Goal: Navigation & Orientation: Understand site structure

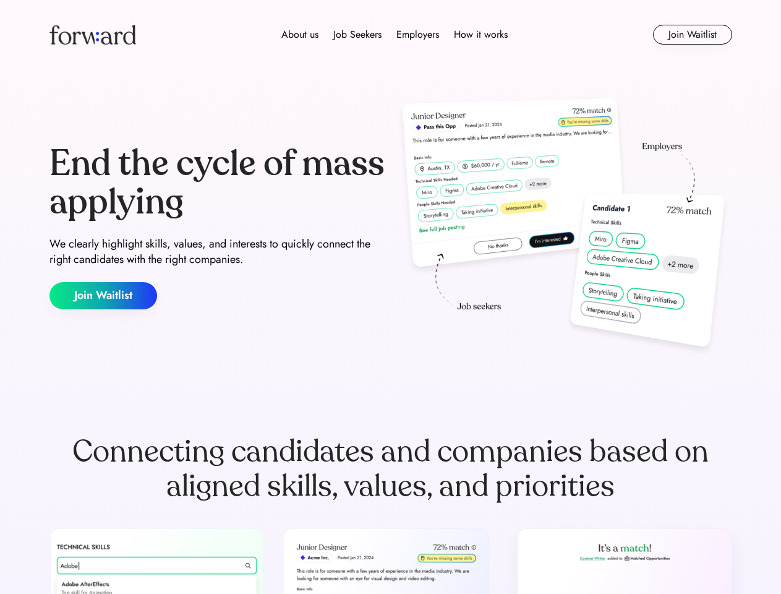
click at [390, 297] on div "End the cycle of mass applying We clearly highlight skills, values, and interes…" at bounding box center [390, 227] width 683 height 266
click at [391, 35] on div "About us Job Seekers Employers How it works" at bounding box center [395, 34] width 488 height 15
click at [93, 35] on img at bounding box center [92, 35] width 87 height 20
click at [395, 35] on div "About us Job Seekers Employers How it works" at bounding box center [395, 34] width 488 height 15
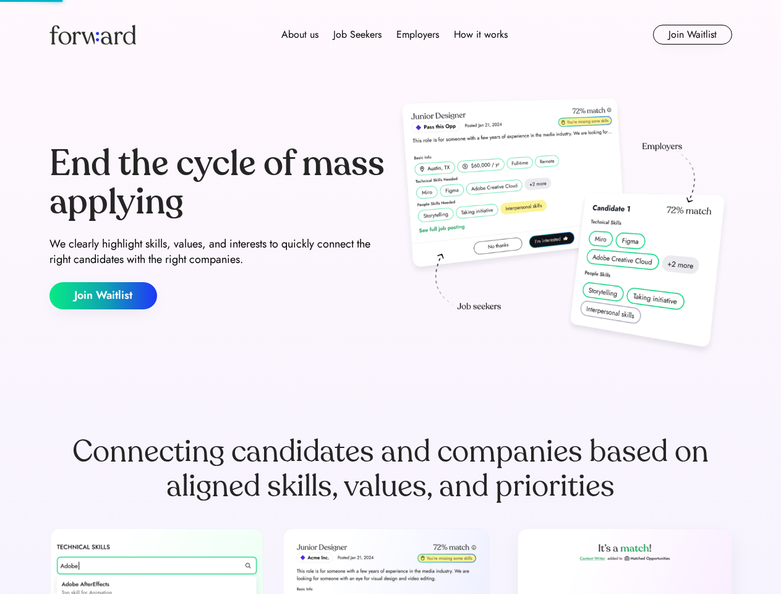
click at [300, 35] on div "About us" at bounding box center [299, 34] width 37 height 15
click at [358, 35] on div "Job Seekers" at bounding box center [357, 34] width 48 height 15
click at [418, 35] on div "Employers" at bounding box center [418, 34] width 43 height 15
click at [480, 35] on div "How it works" at bounding box center [481, 34] width 54 height 15
click at [692, 35] on button "Join Waitlist" at bounding box center [692, 35] width 79 height 20
